Goal: Task Accomplishment & Management: Use online tool/utility

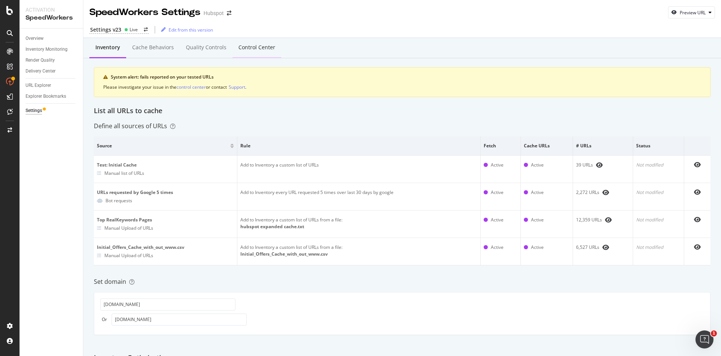
click at [244, 43] on div "Control Center" at bounding box center [256, 48] width 49 height 21
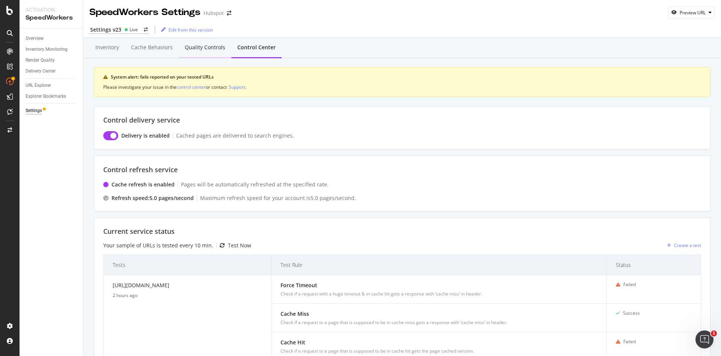
click at [190, 48] on div "Quality Controls" at bounding box center [205, 48] width 41 height 8
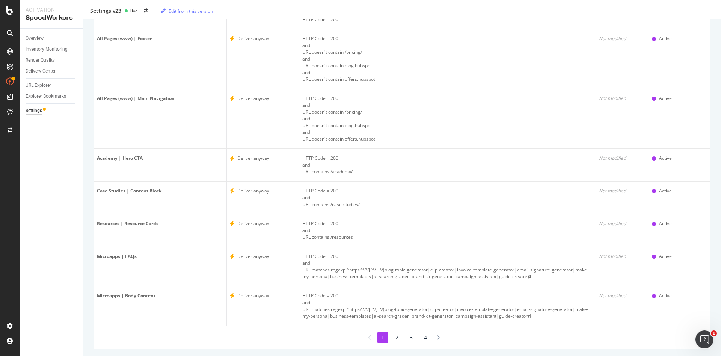
scroll to position [167, 0]
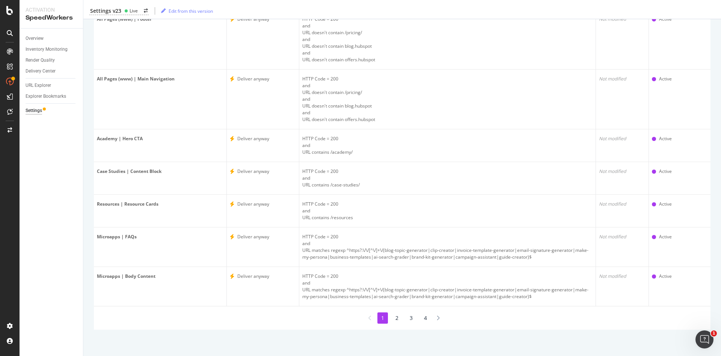
click at [395, 317] on li "2" at bounding box center [397, 317] width 11 height 11
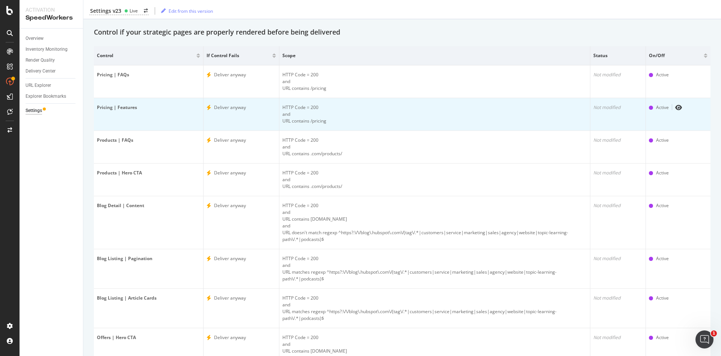
scroll to position [133, 0]
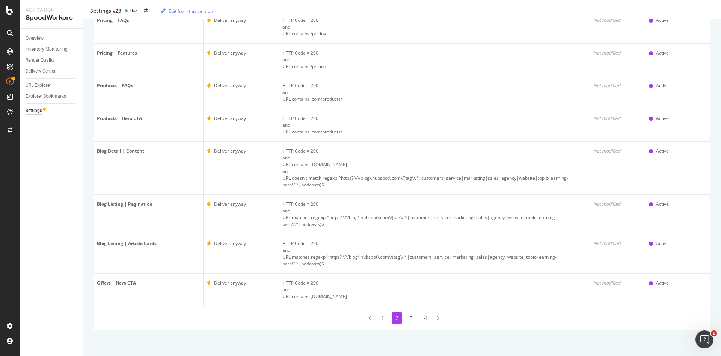
click at [407, 320] on li "3" at bounding box center [411, 317] width 11 height 11
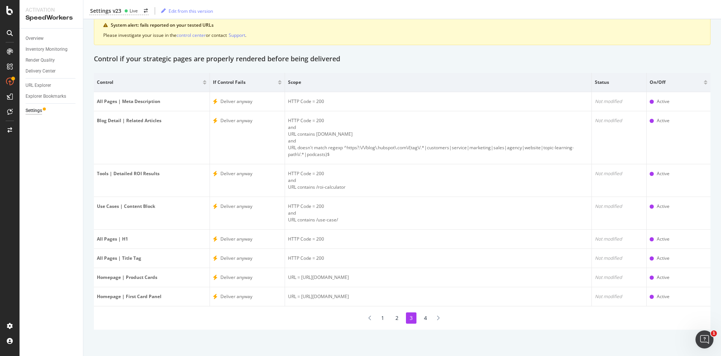
scroll to position [52, 0]
click at [420, 319] on li "4" at bounding box center [425, 317] width 11 height 11
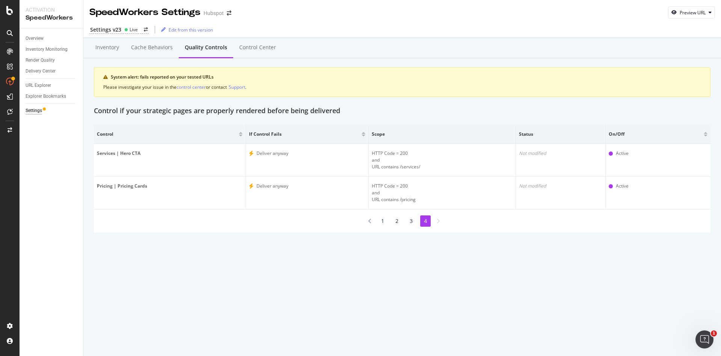
click at [383, 222] on li "1" at bounding box center [382, 220] width 11 height 11
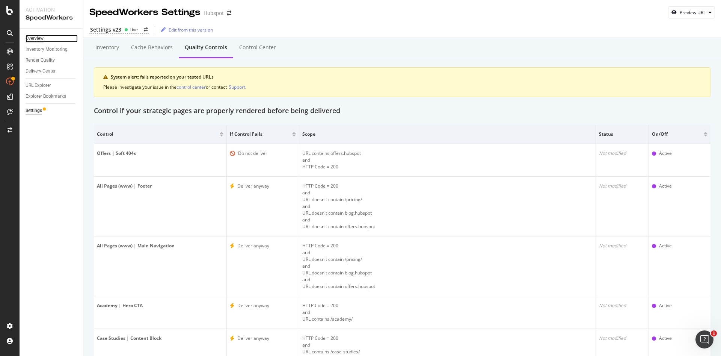
click at [39, 38] on div "Overview" at bounding box center [35, 39] width 18 height 8
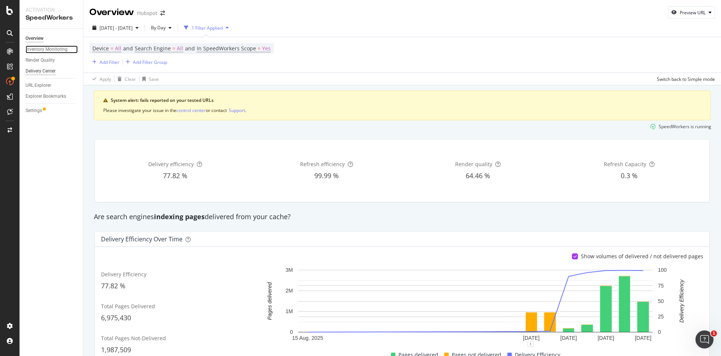
drag, startPoint x: 45, startPoint y: 50, endPoint x: 45, endPoint y: 71, distance: 21.4
click at [45, 50] on div "Inventory Monitoring" at bounding box center [47, 49] width 42 height 8
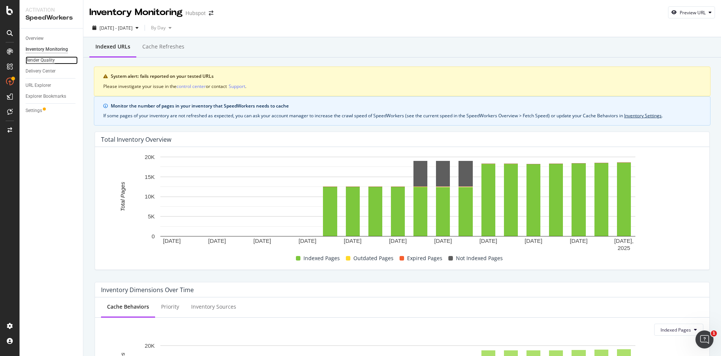
click at [45, 58] on div "Render Quality" at bounding box center [40, 60] width 29 height 8
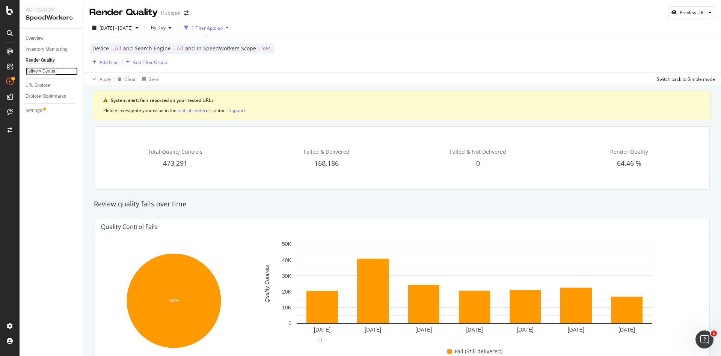
click at [45, 71] on div "Delivery Center" at bounding box center [41, 71] width 30 height 8
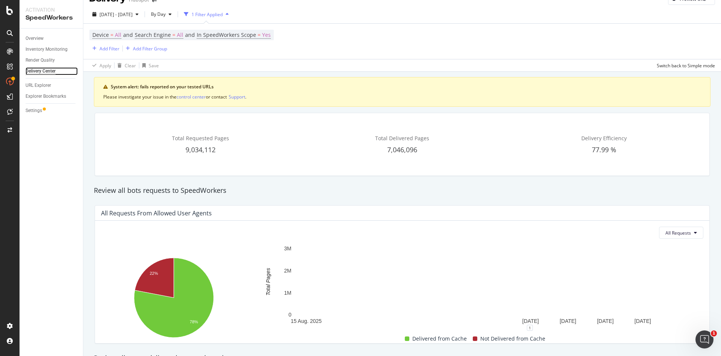
scroll to position [13, 0]
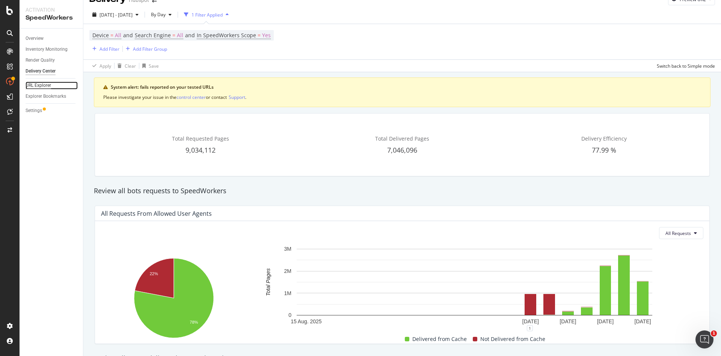
click at [47, 83] on div "URL Explorer" at bounding box center [39, 85] width 26 height 8
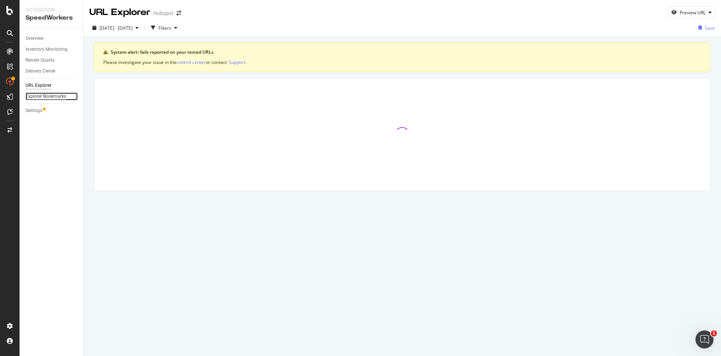
click at [45, 93] on div "Explorer Bookmarks" at bounding box center [46, 96] width 41 height 8
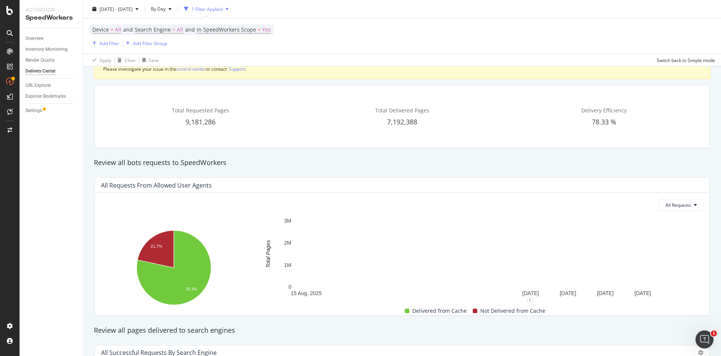
scroll to position [6, 0]
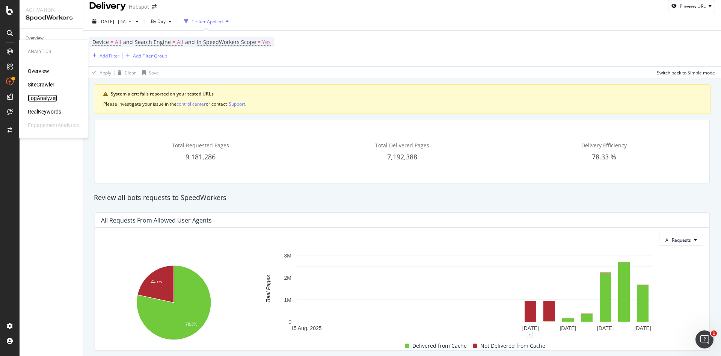
click at [34, 96] on div "LogAnalyzer" at bounding box center [42, 98] width 29 height 8
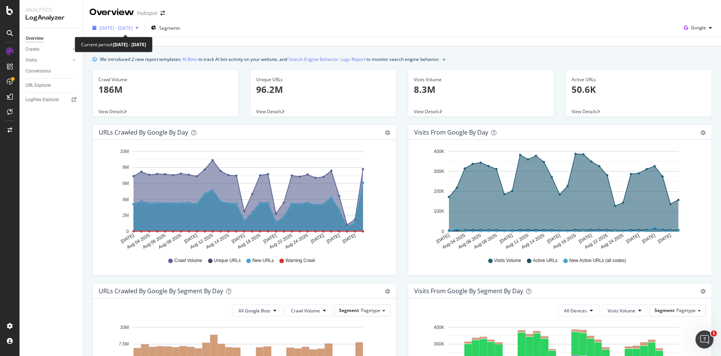
click at [133, 25] on span "[DATE] - [DATE]" at bounding box center [116, 28] width 33 height 6
click at [372, 38] on div "Last update [DATE]" at bounding box center [402, 41] width 638 height 9
click at [192, 59] on link "AI Bots" at bounding box center [189, 59] width 15 height 8
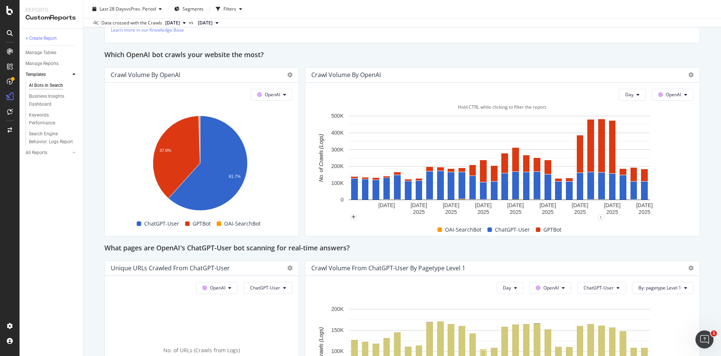
scroll to position [621, 0]
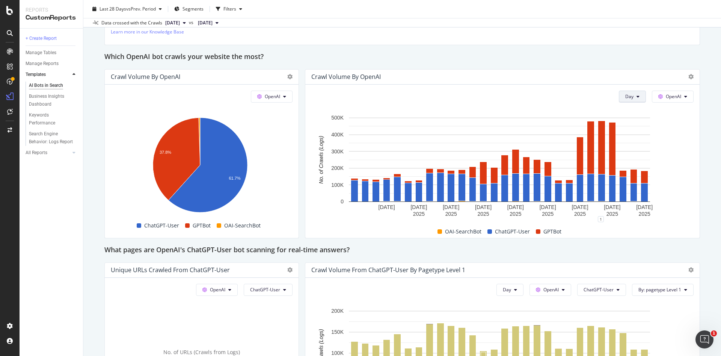
click at [636, 98] on icon at bounding box center [637, 96] width 3 height 5
click at [621, 140] on span "Month" at bounding box center [624, 139] width 14 height 7
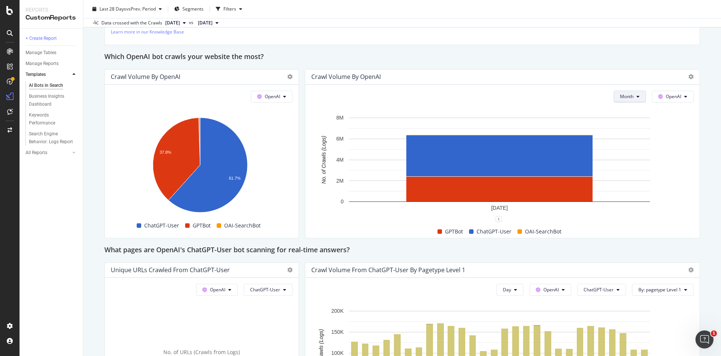
click at [634, 99] on button "Month" at bounding box center [630, 96] width 32 height 12
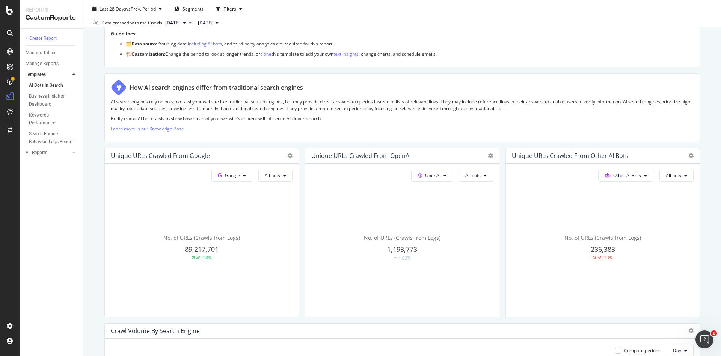
scroll to position [0, 0]
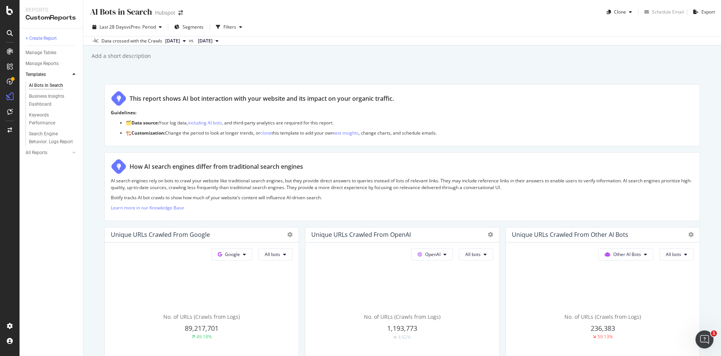
click at [165, 42] on span "[DATE]" at bounding box center [172, 41] width 15 height 7
click at [180, 40] on span "[DATE]" at bounding box center [172, 41] width 15 height 7
click at [155, 26] on span "vs Prev. Period" at bounding box center [141, 27] width 30 height 6
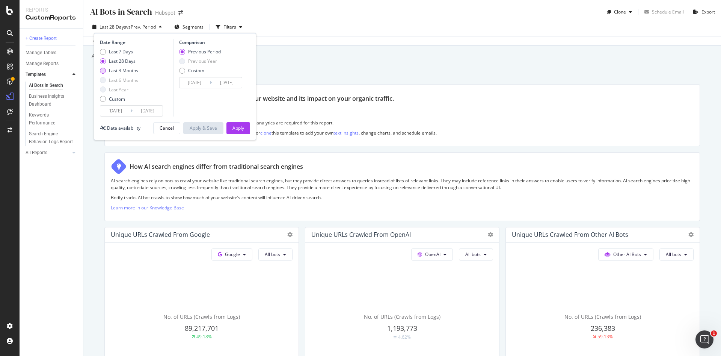
click at [120, 72] on div "Last 3 Months" at bounding box center [123, 70] width 29 height 6
type input "[DATE]"
click at [236, 130] on div "Apply" at bounding box center [238, 128] width 12 height 6
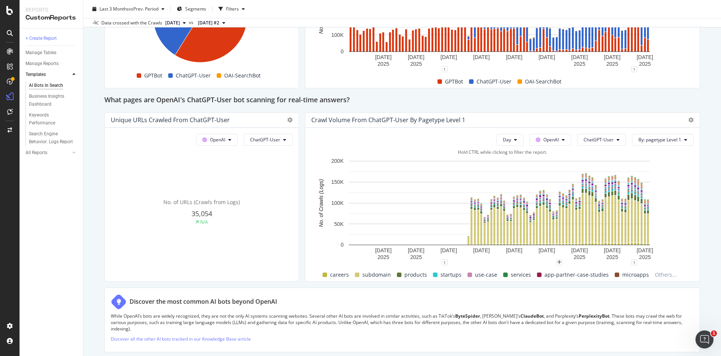
scroll to position [760, 0]
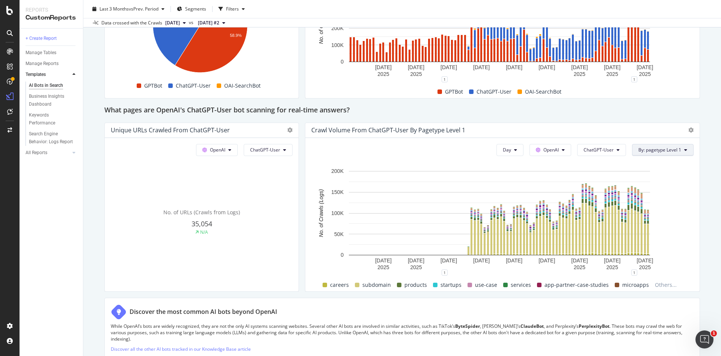
click at [638, 148] on span "By: pagetype Level 1" at bounding box center [659, 149] width 43 height 6
click at [647, 200] on div "Select a Segment" at bounding box center [649, 202] width 38 height 6
click at [635, 190] on icon at bounding box center [636, 190] width 2 height 5
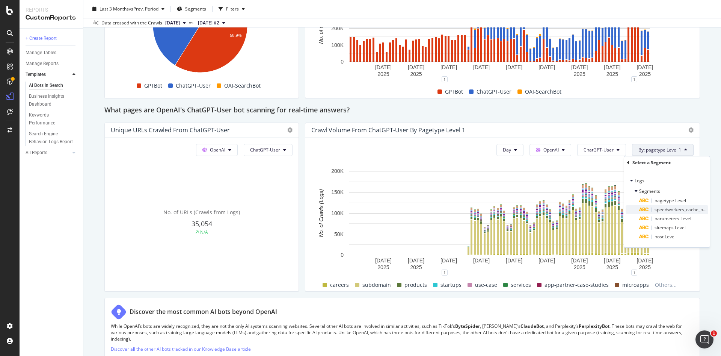
click at [648, 210] on icon at bounding box center [644, 209] width 10 height 5
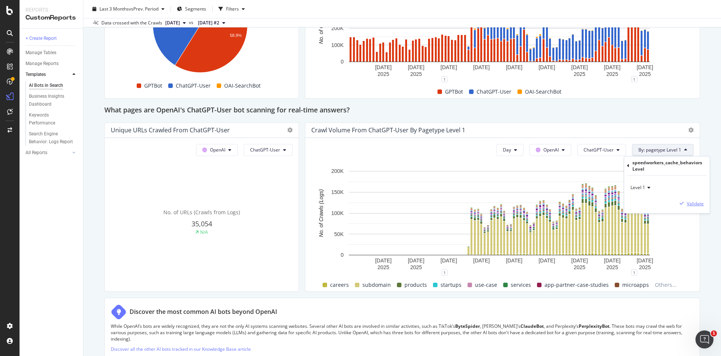
click at [693, 206] on div "Validate" at bounding box center [695, 203] width 17 height 6
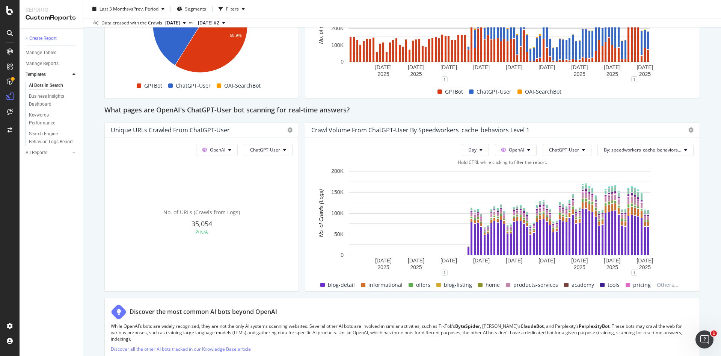
click at [418, 285] on span "offers" at bounding box center [423, 284] width 14 height 9
click at [666, 150] on span "By: speedworkers_cache_behaviors Level 1" at bounding box center [642, 149] width 77 height 6
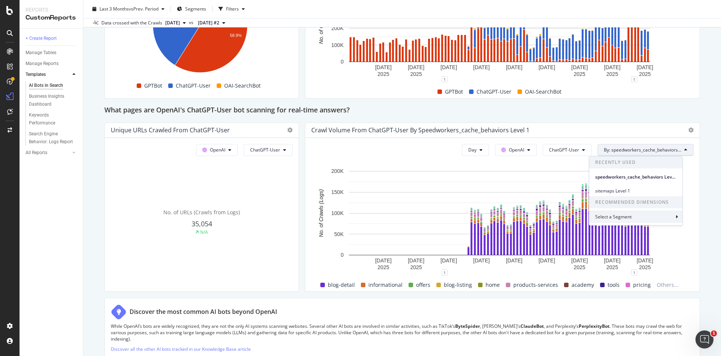
click at [657, 219] on div "Select a Segment" at bounding box center [635, 216] width 93 height 12
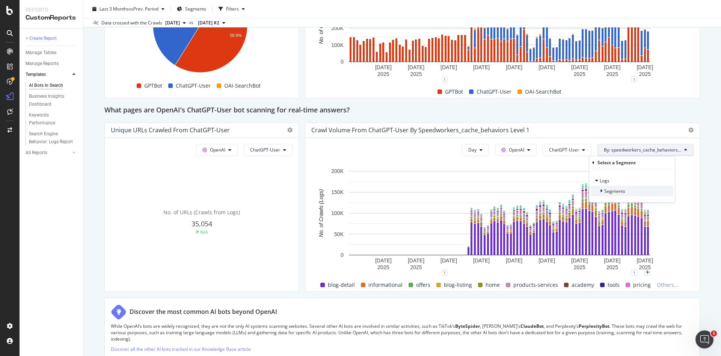
click at [603, 190] on div at bounding box center [602, 191] width 5 height 8
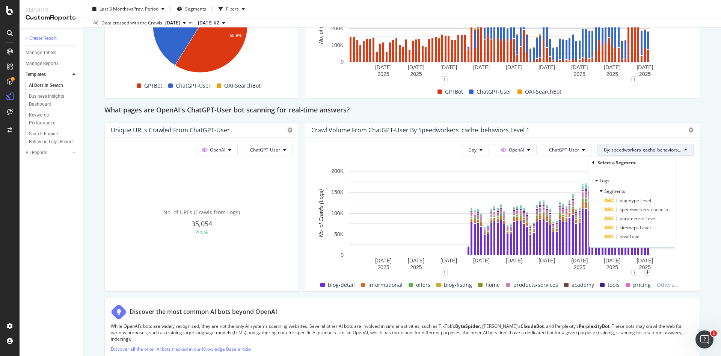
click at [695, 173] on div "AI Bots in Search AI Bots in Search Hubspot Clone Schedule Email Export Last 3 …" at bounding box center [402, 178] width 638 height 356
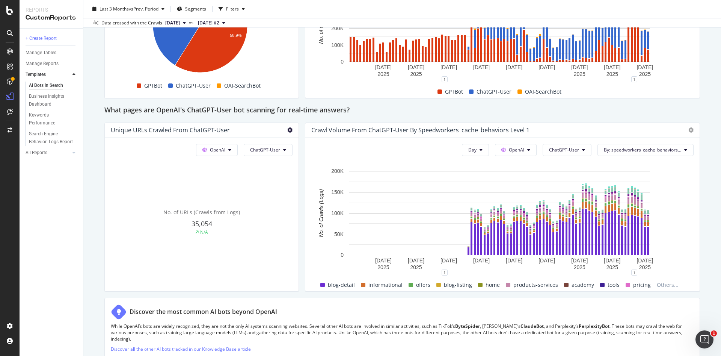
click at [287, 130] on icon at bounding box center [289, 129] width 5 height 5
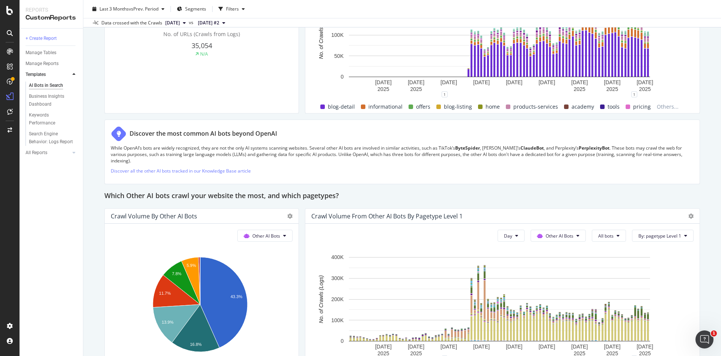
scroll to position [1053, 0]
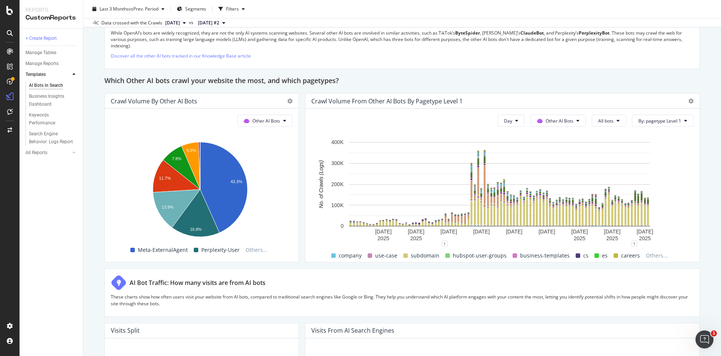
click at [544, 165] on span "OpenAI" at bounding box center [555, 163] width 29 height 7
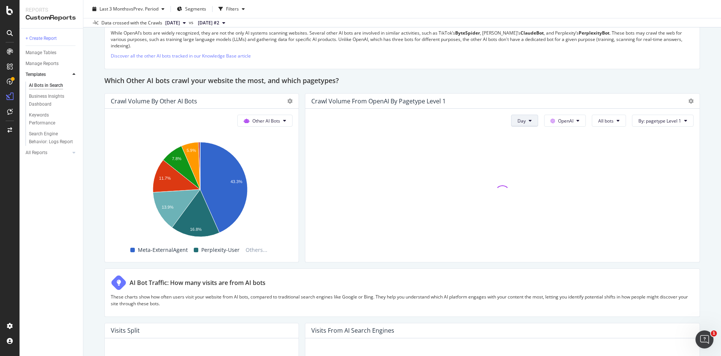
click at [520, 123] on button "Day" at bounding box center [524, 121] width 27 height 12
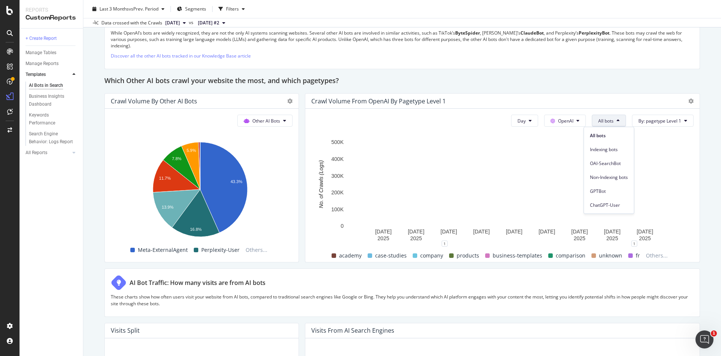
click at [603, 121] on span "All bots" at bounding box center [605, 121] width 15 height 6
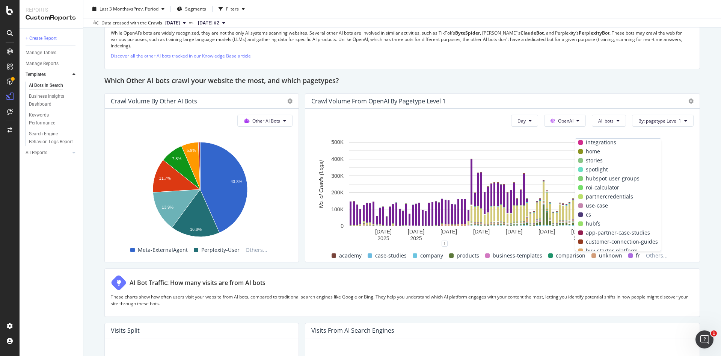
scroll to position [104, 0]
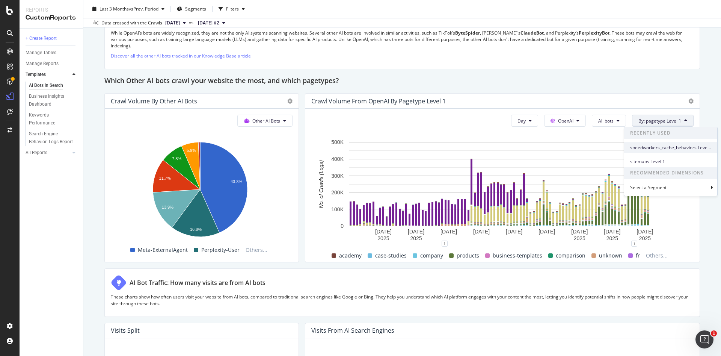
click at [679, 145] on span "speedworkers_cache_behaviors Level 1" at bounding box center [670, 147] width 81 height 7
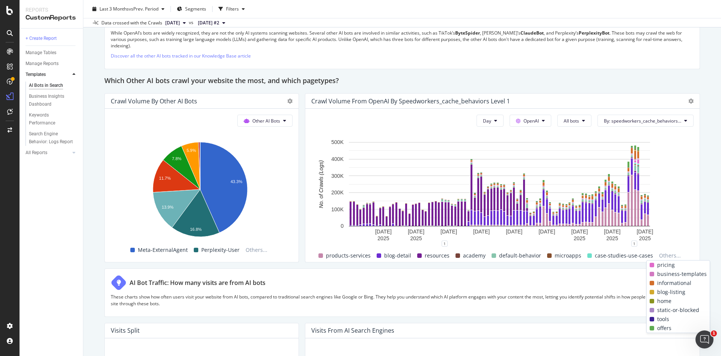
click at [653, 328] on span at bounding box center [652, 328] width 5 height 5
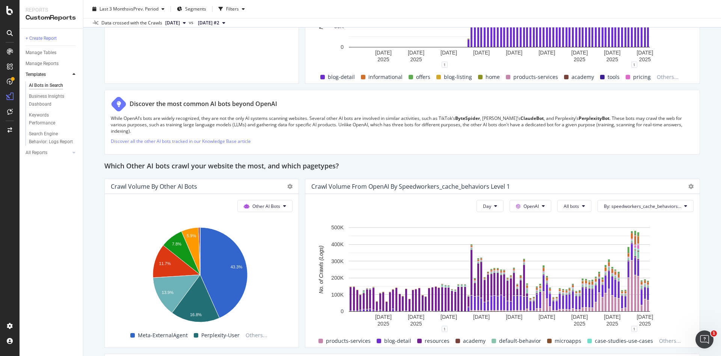
scroll to position [967, 0]
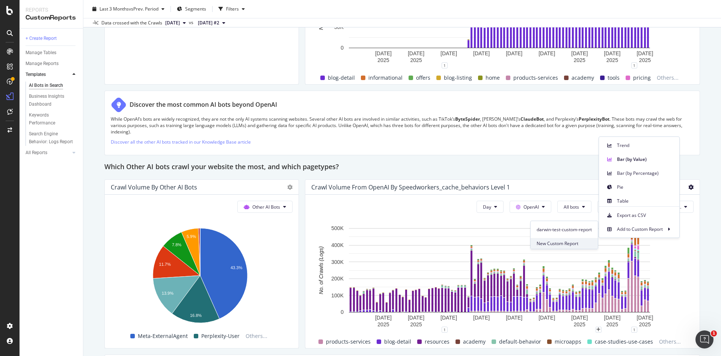
click at [584, 243] on span "New Custom Report" at bounding box center [564, 243] width 55 height 7
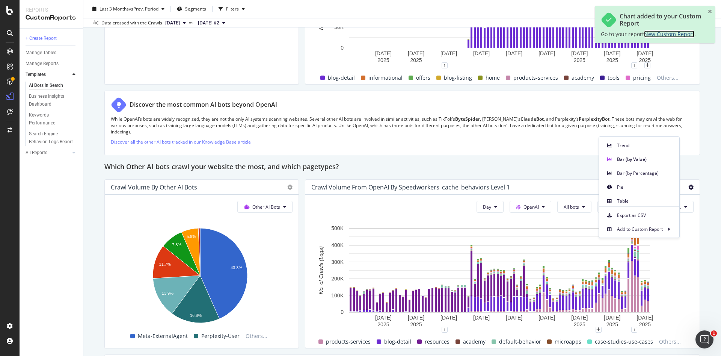
click at [667, 32] on span "New Custom Report" at bounding box center [669, 33] width 50 height 7
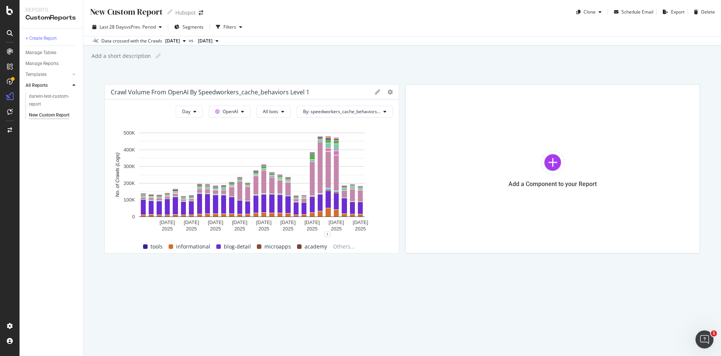
click at [374, 92] on div "Crawl Volume from OpenAI by speedworkers_cache_behaviors Level 1" at bounding box center [252, 91] width 294 height 15
click at [377, 92] on icon at bounding box center [377, 91] width 5 height 5
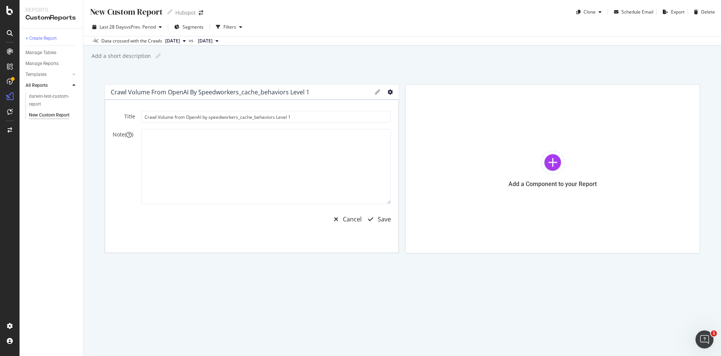
click at [391, 92] on icon at bounding box center [390, 91] width 5 height 5
click at [427, 182] on div "Apply Filter" at bounding box center [428, 187] width 80 height 11
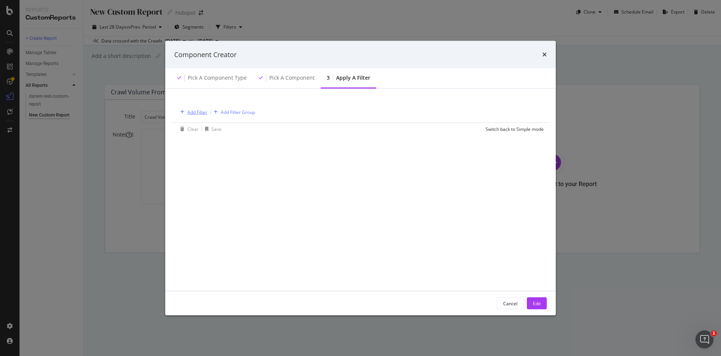
click at [195, 112] on div "Add Filter" at bounding box center [197, 112] width 20 height 6
type input "o"
type input "u"
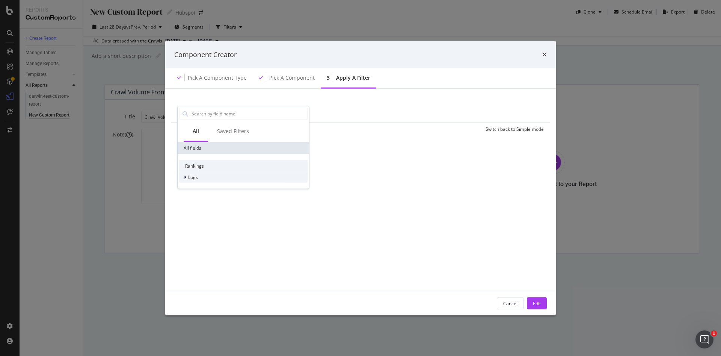
click at [185, 179] on icon "modal" at bounding box center [185, 177] width 2 height 5
click at [197, 186] on span "Segments" at bounding box center [203, 187] width 21 height 6
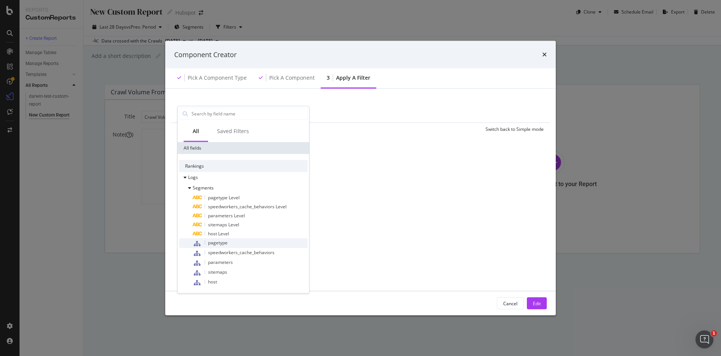
click at [254, 241] on div "pagetype" at bounding box center [250, 243] width 115 height 10
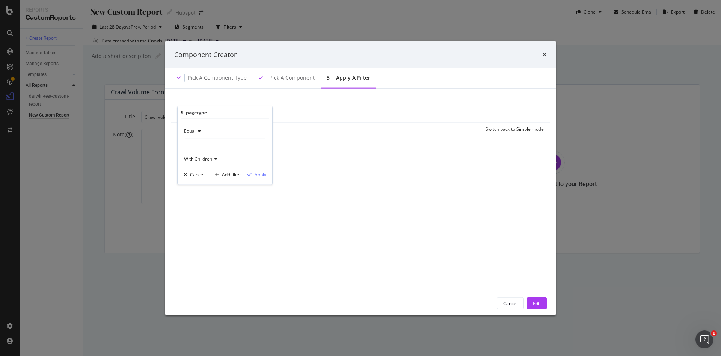
click at [193, 134] on div "Equal" at bounding box center [225, 131] width 83 height 12
click at [206, 128] on div "Equal" at bounding box center [225, 131] width 83 height 12
click at [215, 148] on div "modal" at bounding box center [225, 145] width 82 height 12
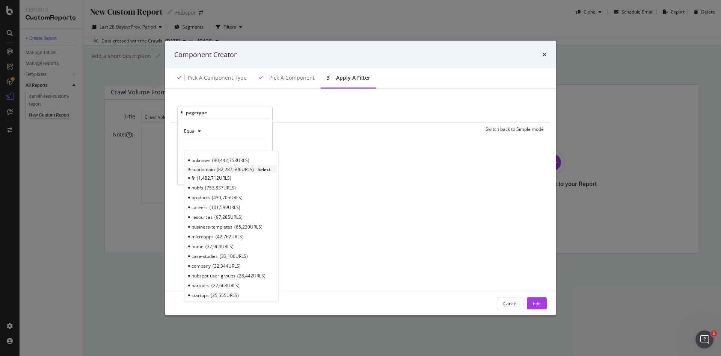
click at [187, 169] on div "subdomain 82,287,506 URLS Select" at bounding box center [231, 169] width 91 height 8
click at [190, 169] on icon "modal" at bounding box center [189, 169] width 3 height 5
click at [215, 178] on span "80,344,901 URLS" at bounding box center [228, 178] width 37 height 6
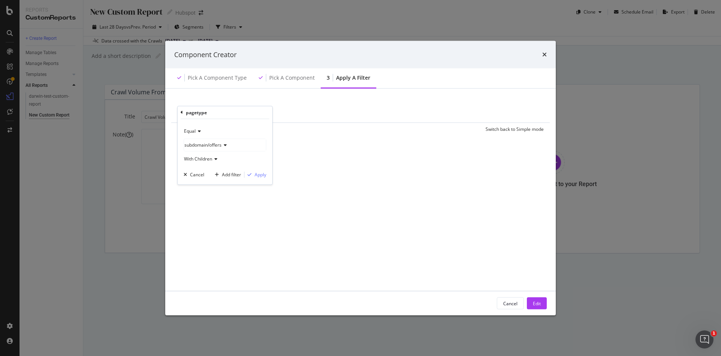
click at [260, 178] on div "Equal subdomain/offers With Children Cancel Add filter Apply" at bounding box center [225, 151] width 95 height 65
click at [260, 176] on div "Apply" at bounding box center [261, 174] width 12 height 6
click at [265, 113] on div "Add Filter" at bounding box center [269, 112] width 20 height 6
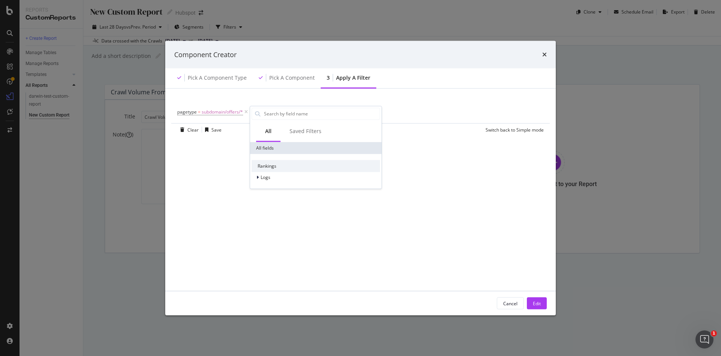
click at [312, 98] on div "pagetype = subdomain/offers/* Add Filter Add Filter Group Clear Save Switch bac…" at bounding box center [360, 117] width 372 height 38
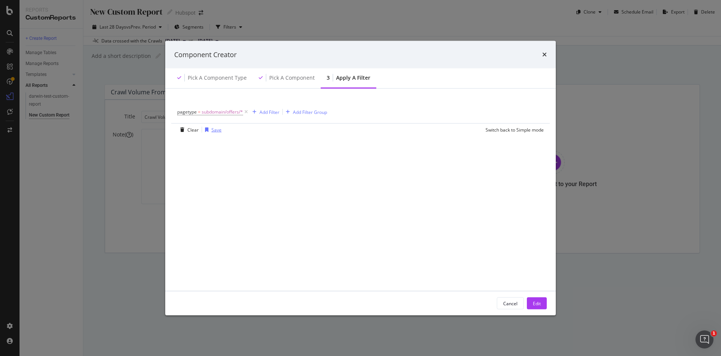
click at [216, 131] on div "Save" at bounding box center [216, 129] width 10 height 6
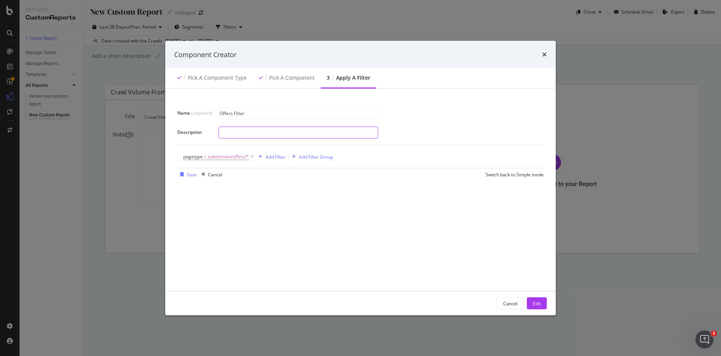
type input "Offers Filter"
click at [253, 134] on input "modal" at bounding box center [298, 132] width 159 height 11
type input "Filter by the offers subdomain"
click at [403, 201] on div "Name (required) Offers Filter Description Filter by the offers subdomain pagety…" at bounding box center [360, 190] width 372 height 184
click at [185, 179] on div "Save" at bounding box center [187, 174] width 20 height 11
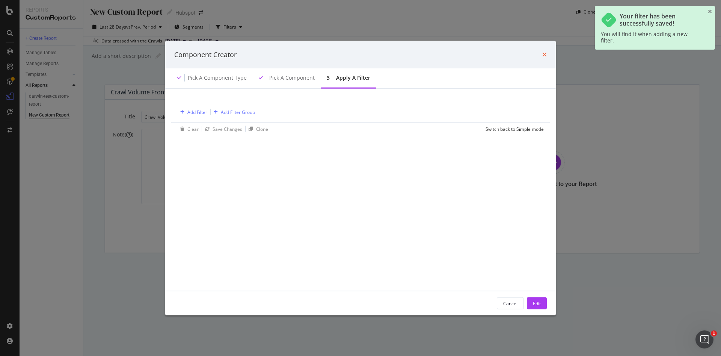
click at [544, 56] on icon "times" at bounding box center [544, 54] width 5 height 6
click at [541, 305] on button "Edit" at bounding box center [537, 303] width 20 height 12
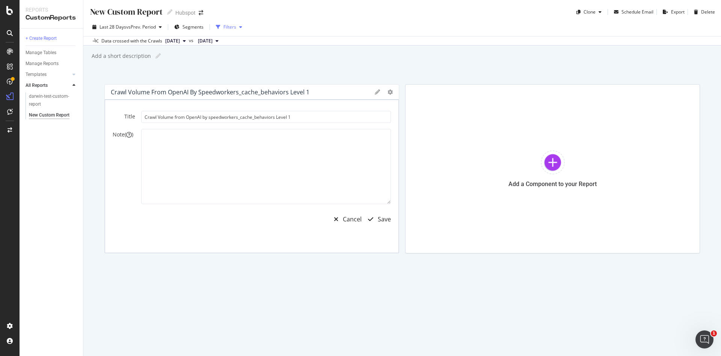
click at [235, 28] on div "Filters" at bounding box center [229, 27] width 13 height 6
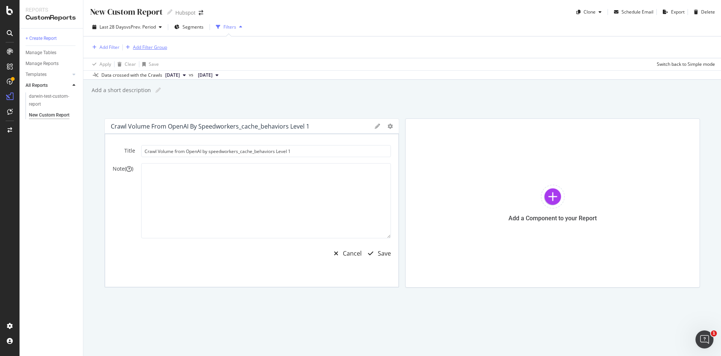
click at [143, 48] on div "Add Filter Group" at bounding box center [150, 47] width 34 height 6
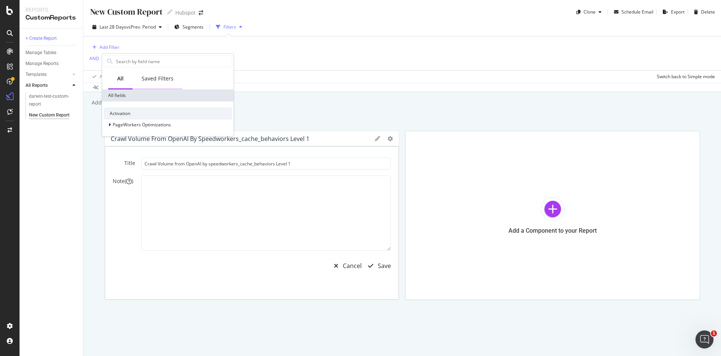
click at [162, 79] on div "Saved Filters" at bounding box center [158, 79] width 32 height 8
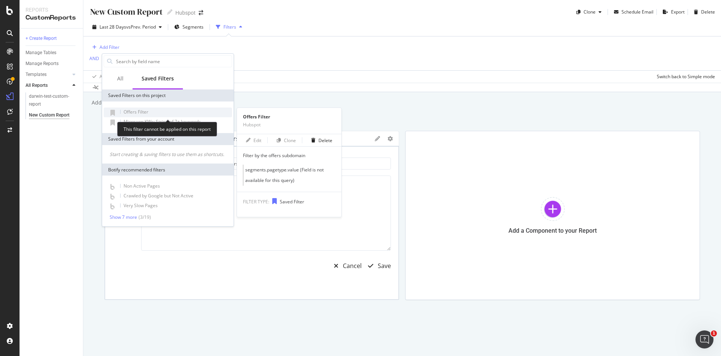
click at [147, 111] on span "Offers Filter" at bounding box center [136, 112] width 25 height 6
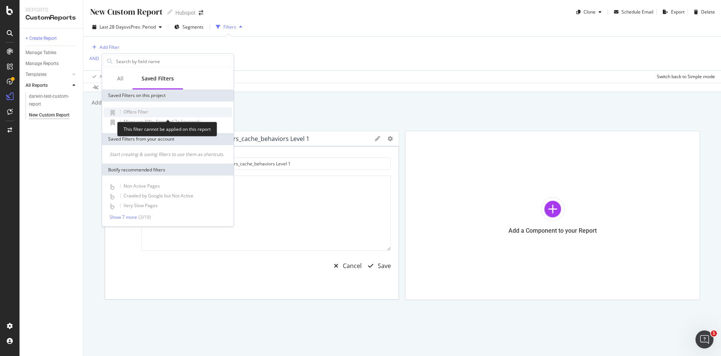
click at [118, 109] on div "Offers Filter" at bounding box center [168, 112] width 128 height 10
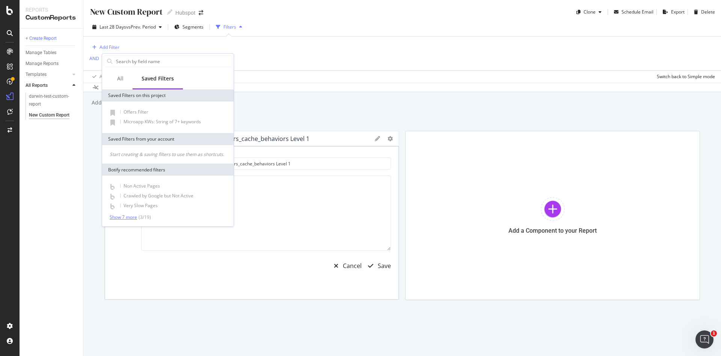
click at [129, 215] on div "Show 7 more" at bounding box center [123, 216] width 27 height 5
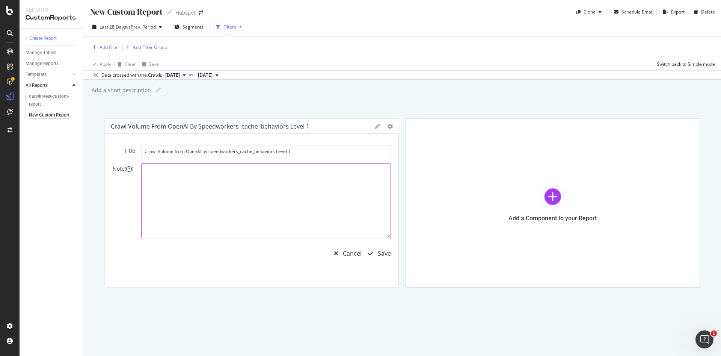
click at [352, 211] on textarea at bounding box center [266, 200] width 250 height 75
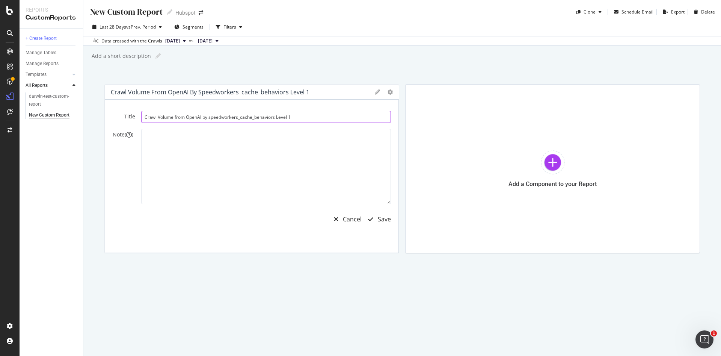
click at [258, 116] on input "Crawl Volume from OpenAI by speedworkers_cache_behaviors Level 1" at bounding box center [266, 117] width 250 height 12
click at [312, 122] on input "Crawl Volume from OpenAI by speedworkers_cache_behaviors Level 1" at bounding box center [266, 117] width 250 height 12
click at [375, 91] on icon at bounding box center [377, 91] width 5 height 5
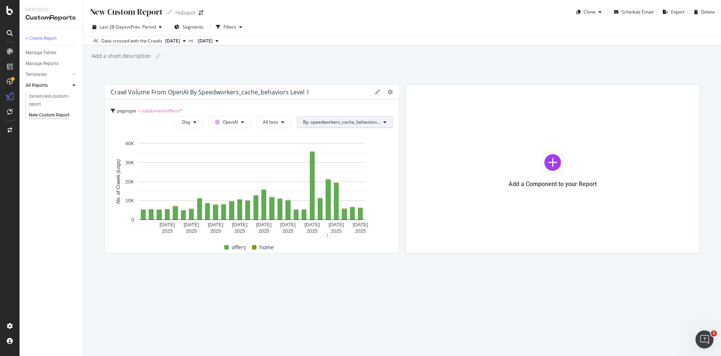
click at [363, 122] on span "By: speedworkers_cache_behaviors Level 1" at bounding box center [341, 122] width 77 height 6
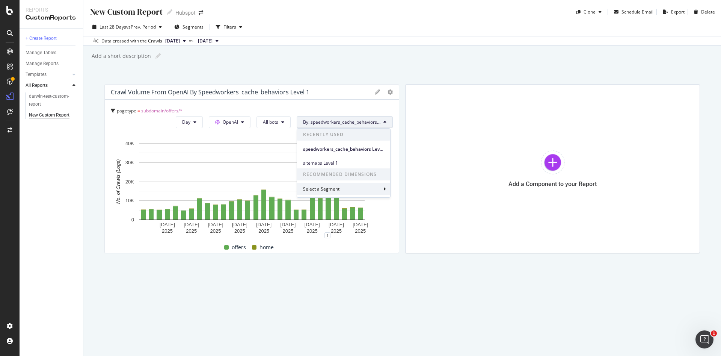
click at [372, 189] on div "Select a Segment" at bounding box center [343, 188] width 93 height 12
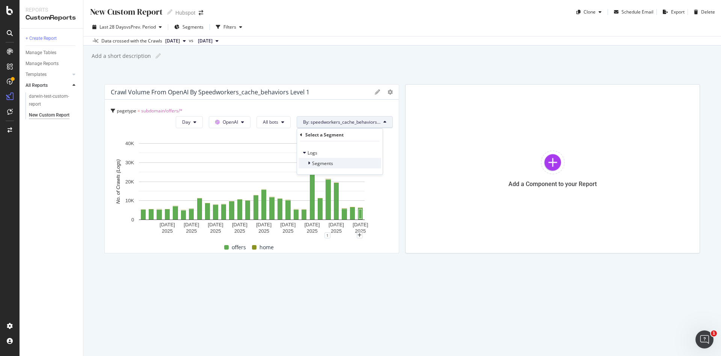
click at [308, 163] on icon at bounding box center [309, 163] width 2 height 5
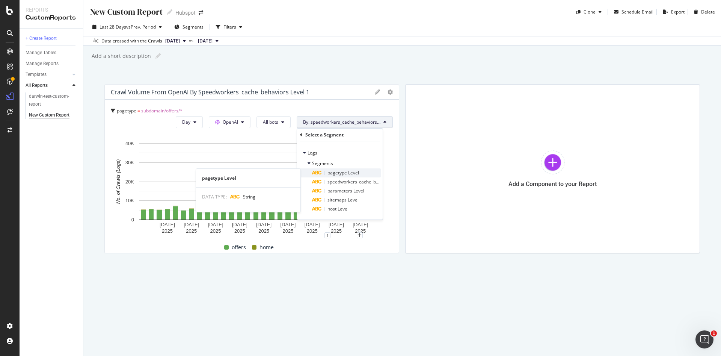
click at [378, 175] on div "pagetype Level" at bounding box center [346, 172] width 69 height 9
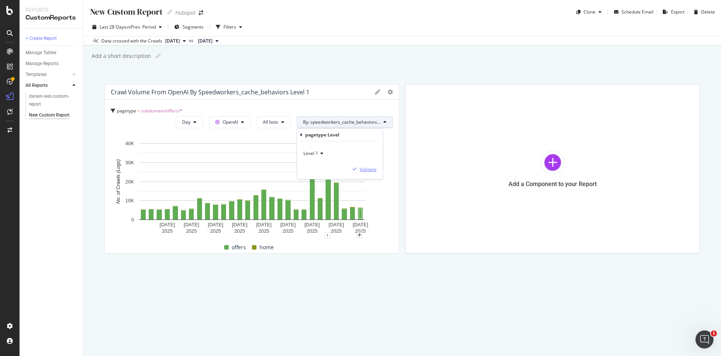
click at [359, 172] on button "Validate" at bounding box center [363, 169] width 27 height 8
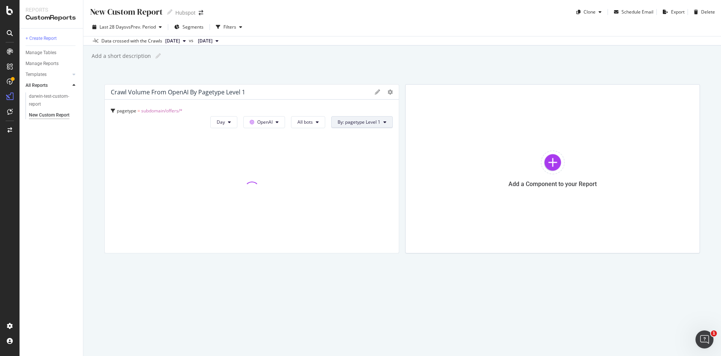
click at [368, 126] on button "By: pagetype Level 1" at bounding box center [362, 122] width 62 height 12
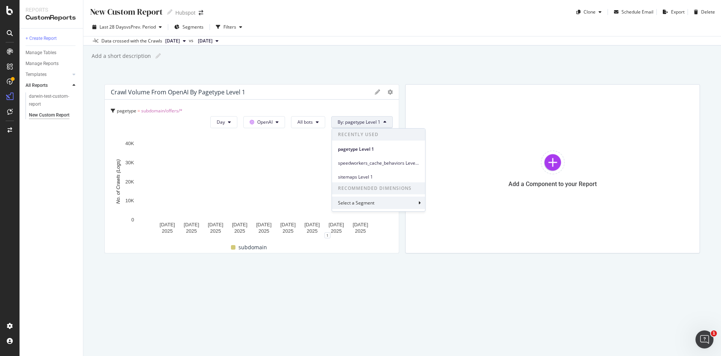
click at [422, 202] on div "Select a Segment" at bounding box center [378, 202] width 93 height 12
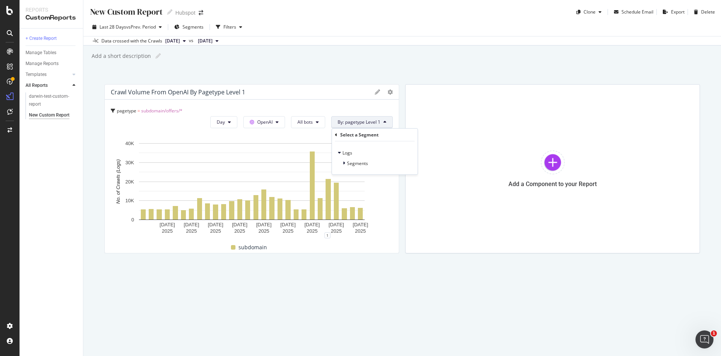
click at [382, 264] on div "New Custom Report New Custom Report Hubspot Clone Schedule Email Export Delete …" at bounding box center [402, 178] width 638 height 356
click at [377, 123] on span "By: pagetype Level 1" at bounding box center [359, 122] width 43 height 6
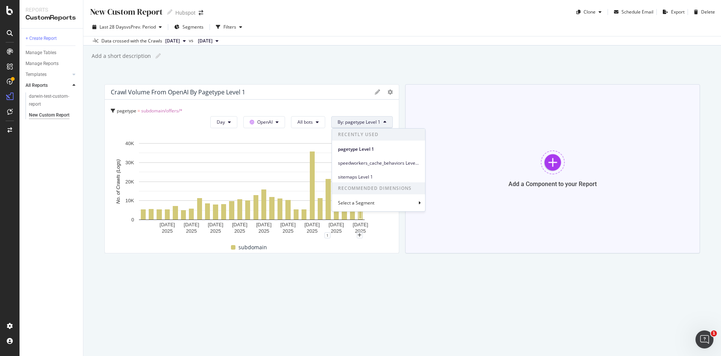
click at [406, 84] on div "Add a Component to your Report" at bounding box center [552, 168] width 295 height 169
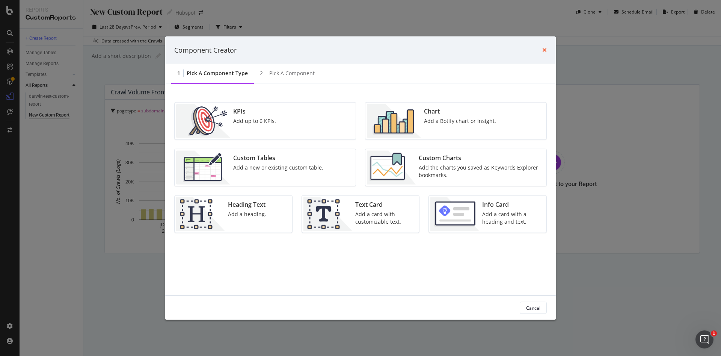
click at [545, 49] on icon "times" at bounding box center [544, 50] width 5 height 6
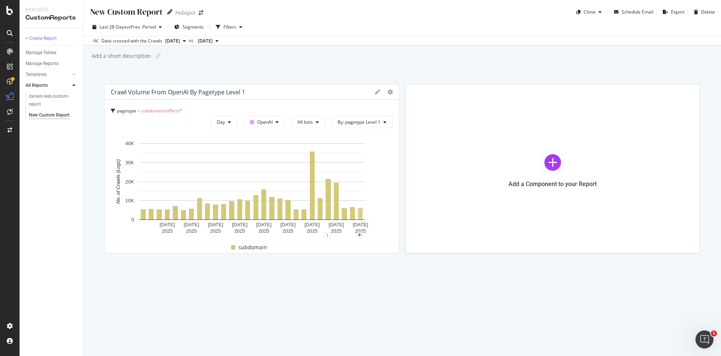
click at [172, 12] on icon at bounding box center [169, 11] width 5 height 5
type input "O"
type input "SpeedWorkers Reporting"
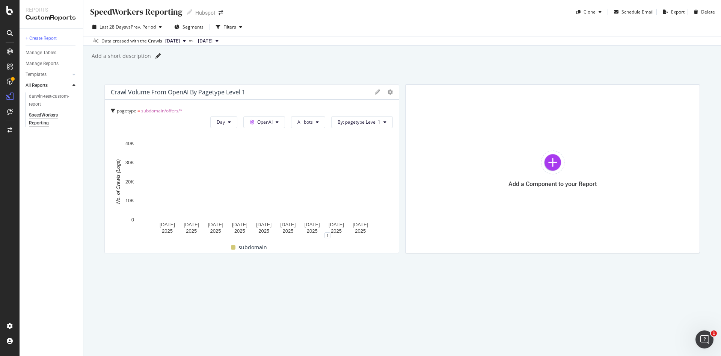
click at [157, 56] on icon at bounding box center [157, 55] width 5 height 5
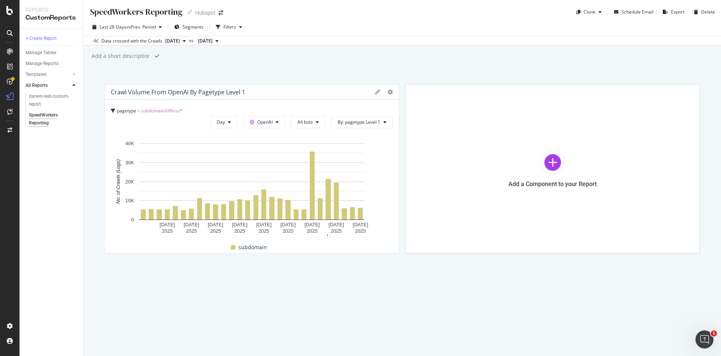
click at [126, 56] on input "text" at bounding box center [120, 56] width 59 height 7
type input "Custom report on"
click at [146, 11] on div "SpeedWorkers Reporting" at bounding box center [135, 12] width 93 height 12
click at [146, 11] on input "SpeedWorkers Reporting" at bounding box center [135, 11] width 93 height 10
type input "SpeedWorkers Offers.hubspot.com Reporting"
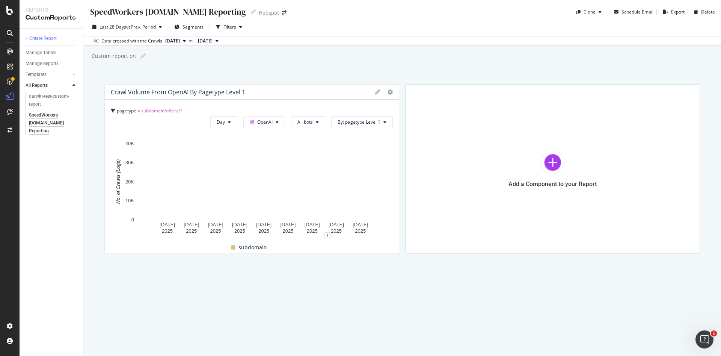
click at [164, 65] on div "SpeedWorkers Offers.hubspot.com Reporting SpeedWorkers Offers.hubspot.com Repor…" at bounding box center [402, 178] width 638 height 356
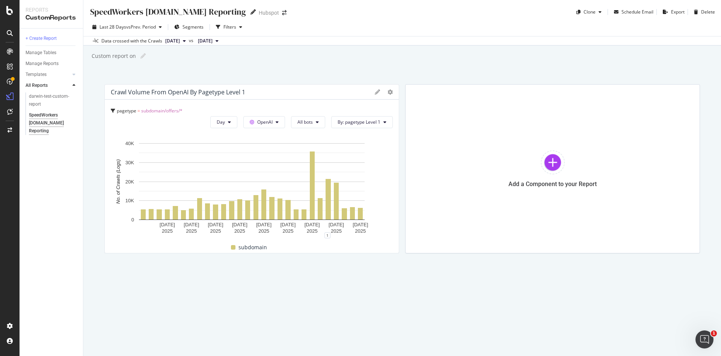
click at [256, 13] on icon at bounding box center [252, 11] width 5 height 5
type input "SpeedWorkers Offers.hubspot.com Reporting (WIP)"
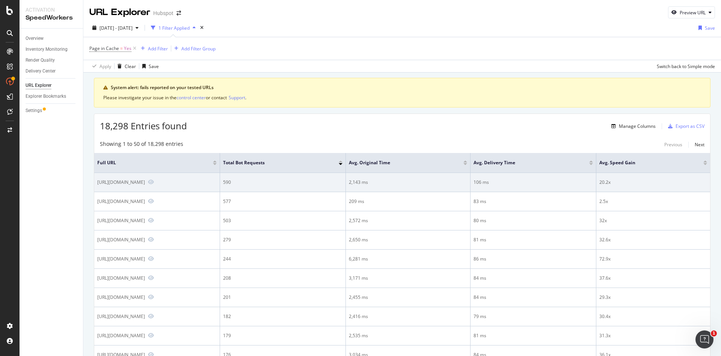
drag, startPoint x: 662, startPoint y: 178, endPoint x: 645, endPoint y: 179, distance: 16.6
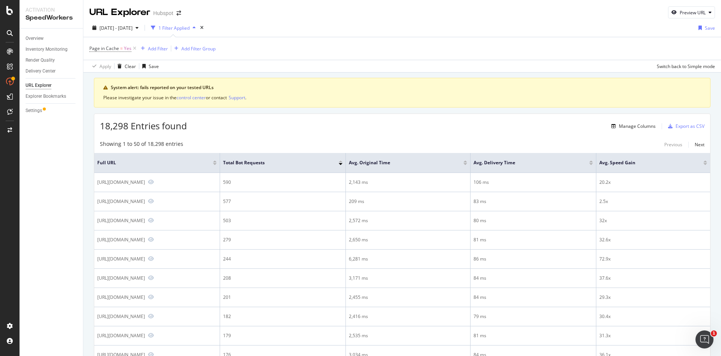
drag, startPoint x: 645, startPoint y: 179, endPoint x: 709, endPoint y: 157, distance: 67.7
click at [48, 47] on div "Inventory Monitoring" at bounding box center [47, 49] width 42 height 8
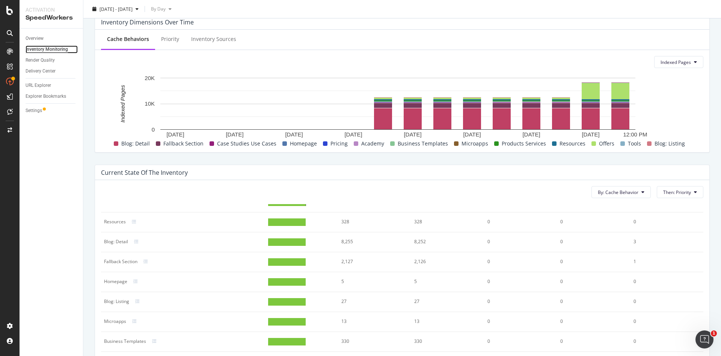
scroll to position [322, 0]
